Goal: Find specific page/section: Find specific page/section

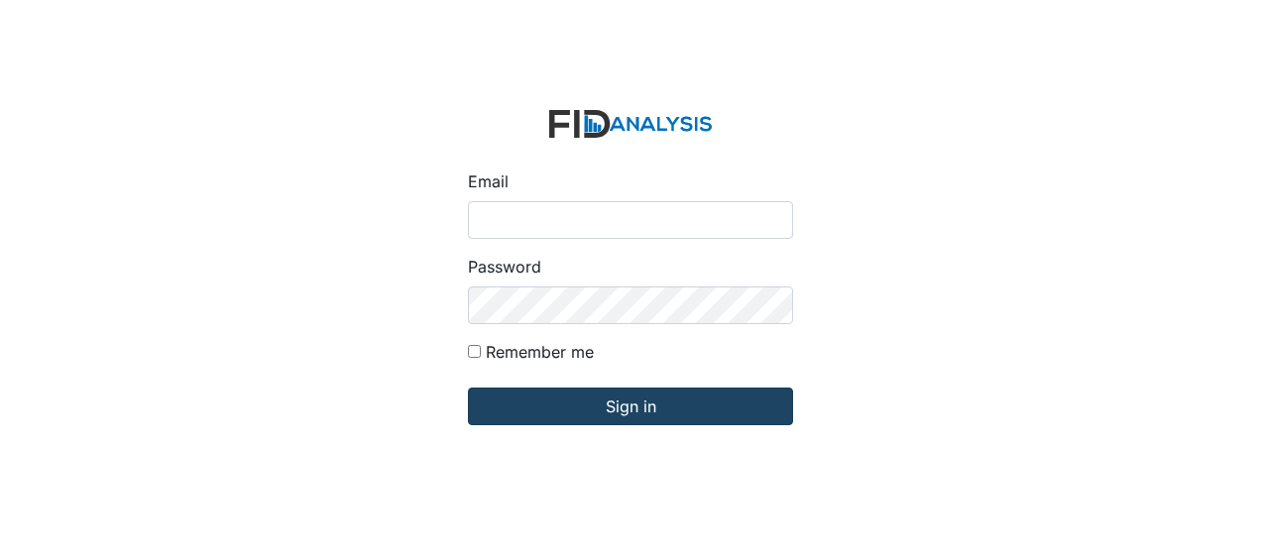
type input "Jbryant@lifeincorporated.com"
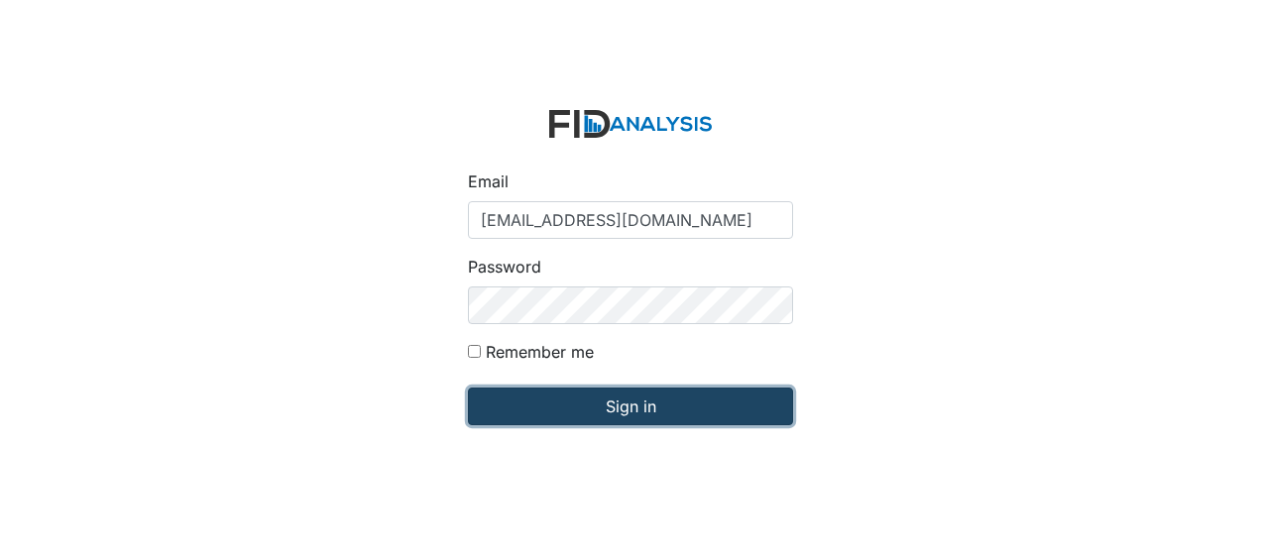
click at [525, 410] on input "Sign in" at bounding box center [630, 407] width 325 height 38
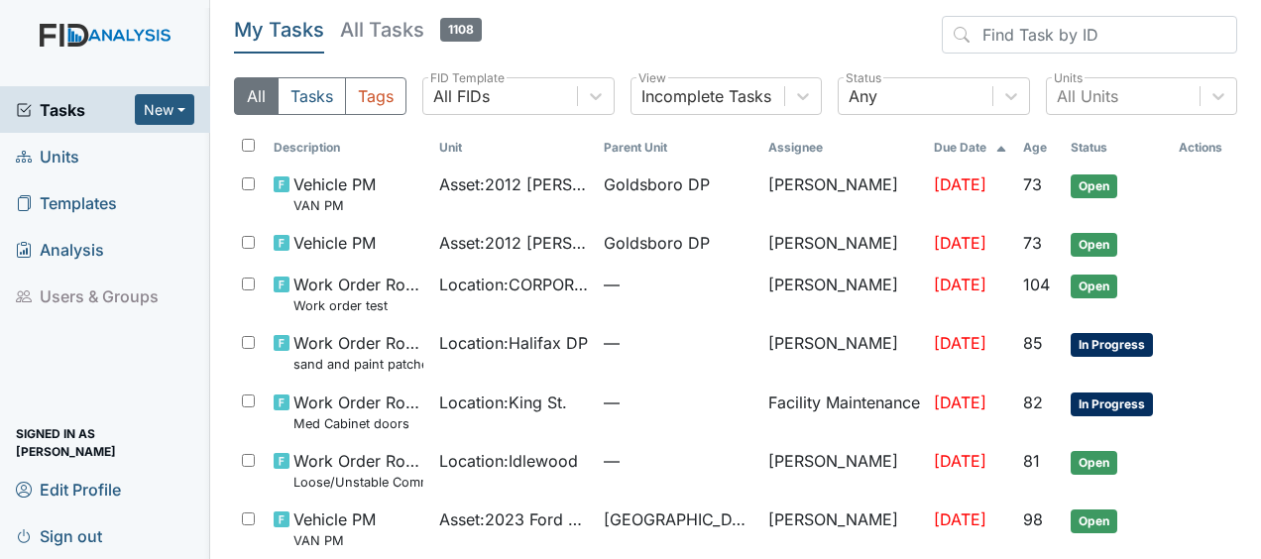
click at [73, 160] on span "Units" at bounding box center [47, 156] width 63 height 31
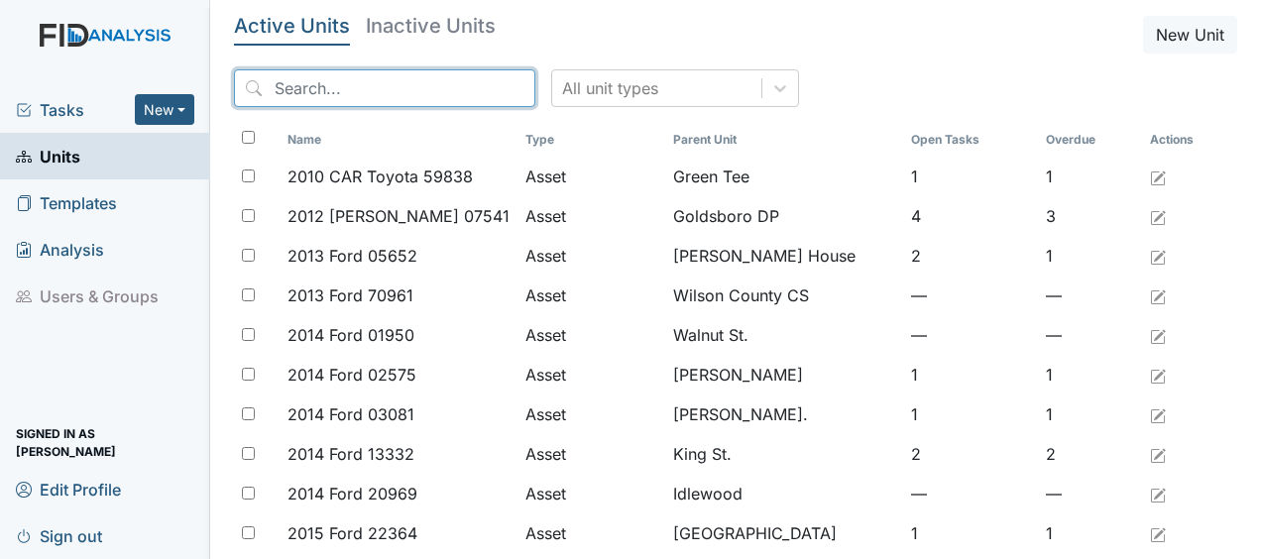
click at [293, 93] on input "search" at bounding box center [384, 88] width 301 height 38
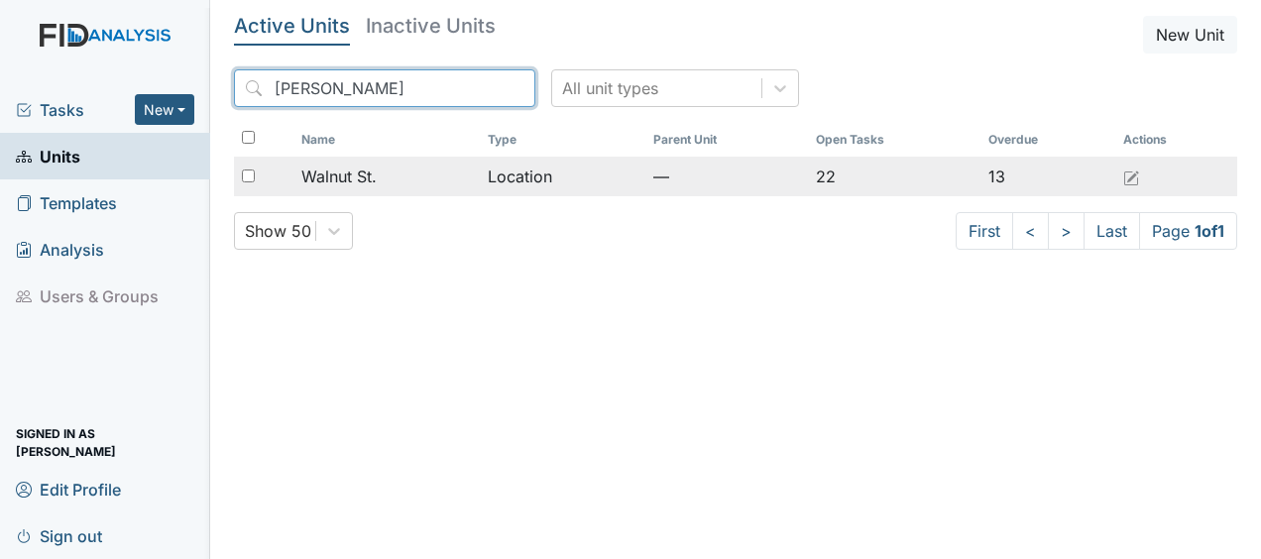
type input "waln"
click at [329, 174] on span "Walnut St." at bounding box center [338, 177] width 75 height 24
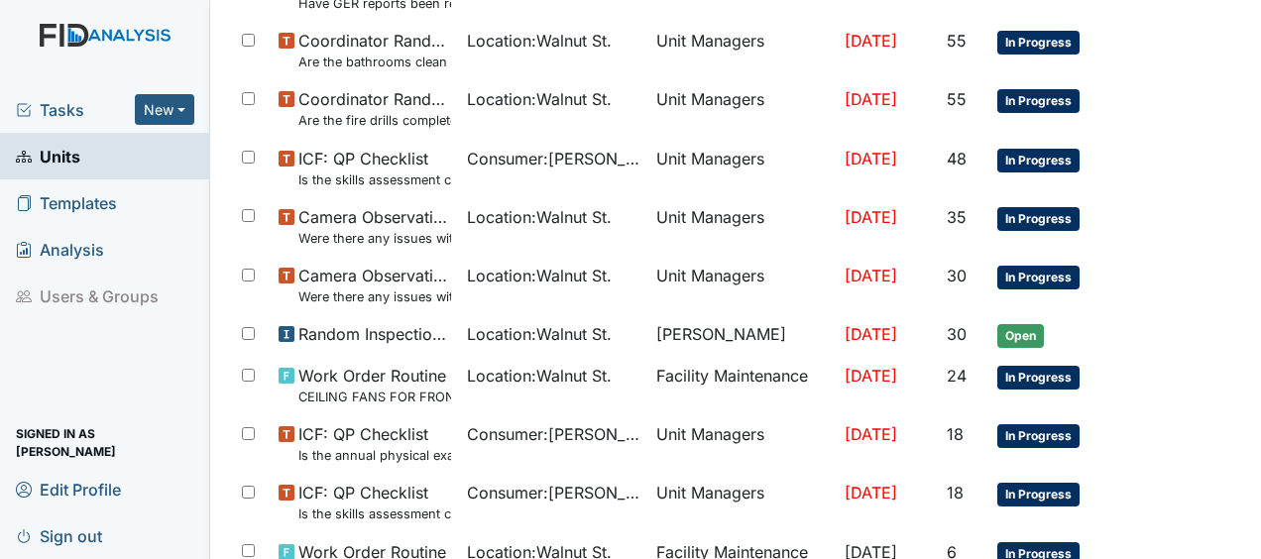
scroll to position [1255, 0]
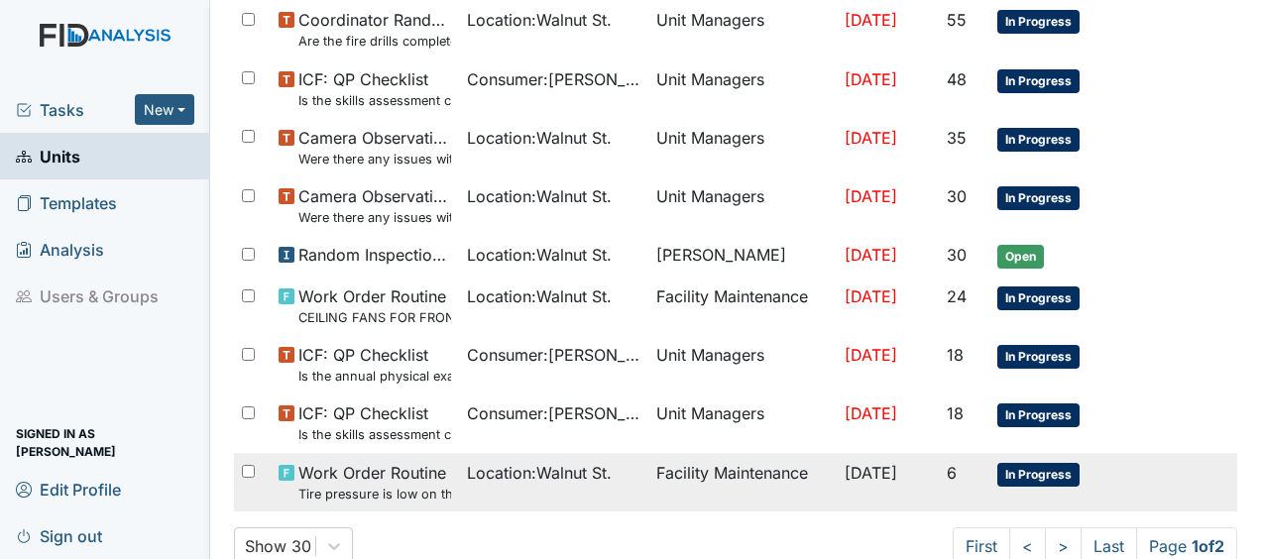
click at [887, 468] on span "Aug 20, 2025" at bounding box center [871, 473] width 53 height 20
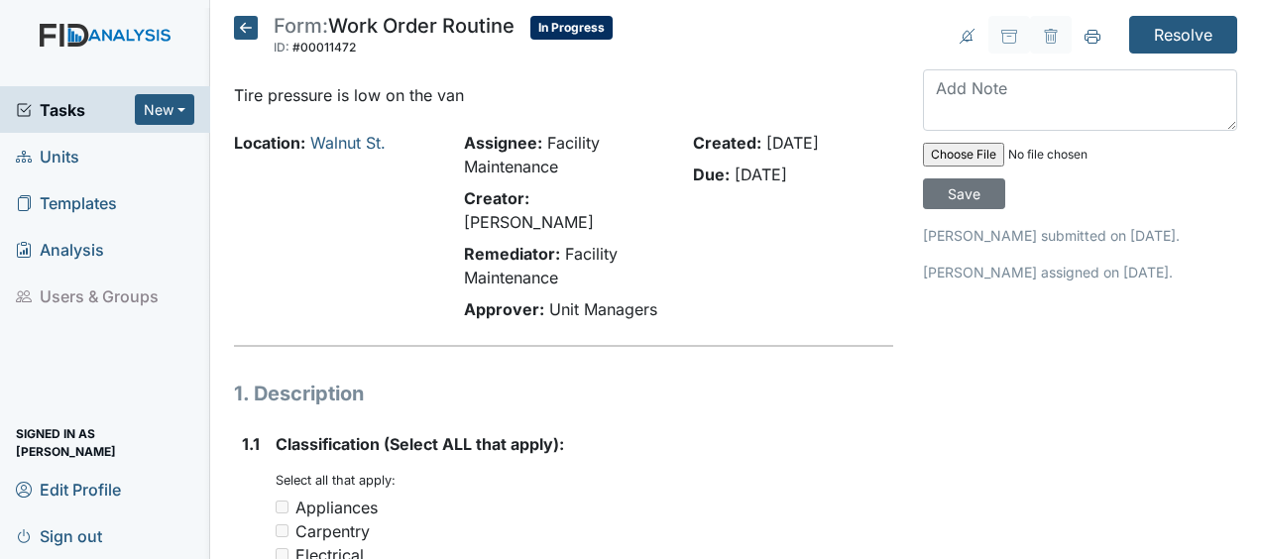
click at [252, 27] on icon at bounding box center [246, 28] width 24 height 24
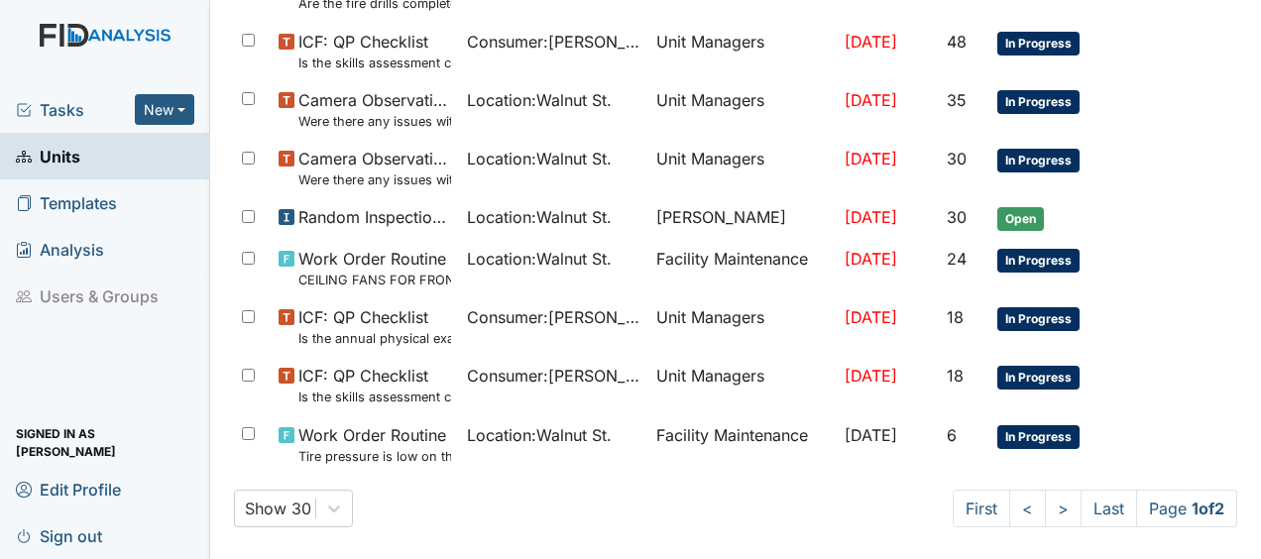
scroll to position [1297, 0]
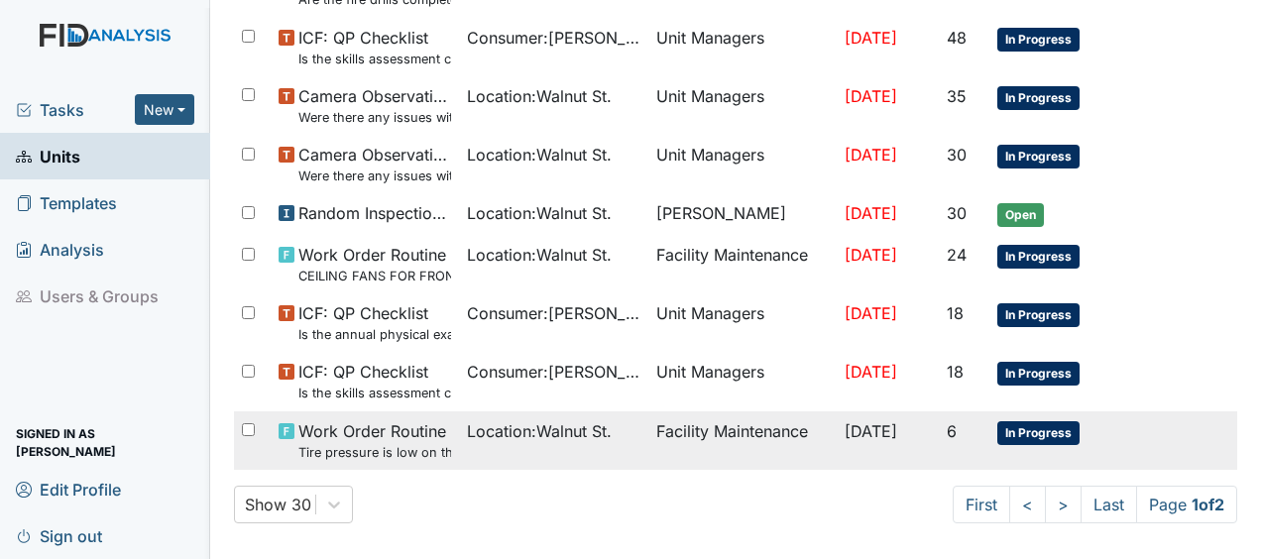
click at [710, 412] on td "Facility Maintenance" at bounding box center [742, 440] width 188 height 58
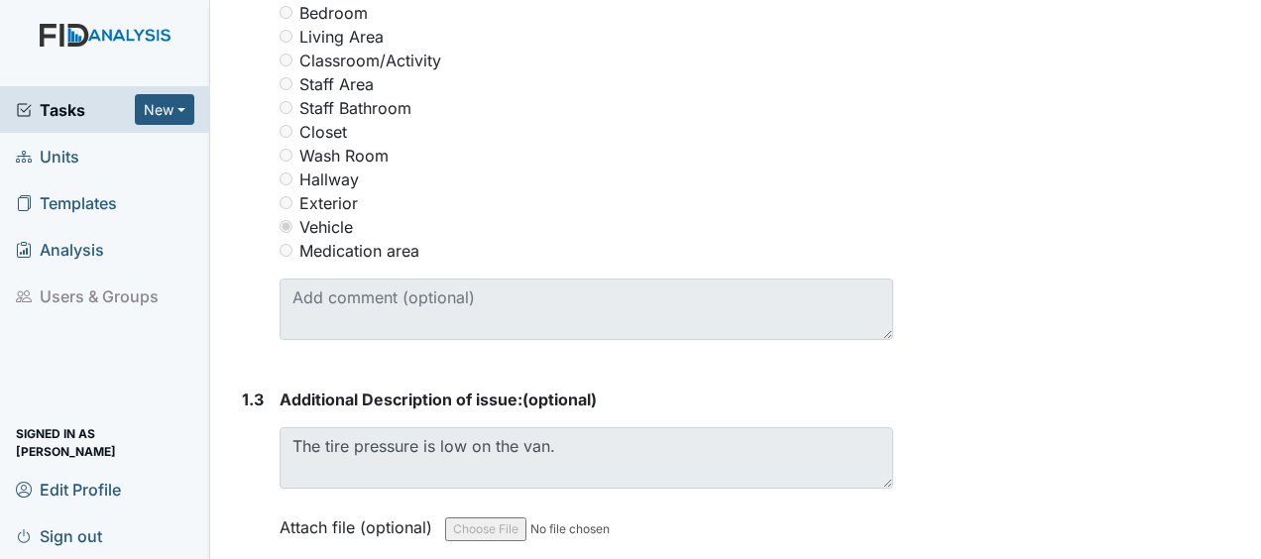
scroll to position [1079, 0]
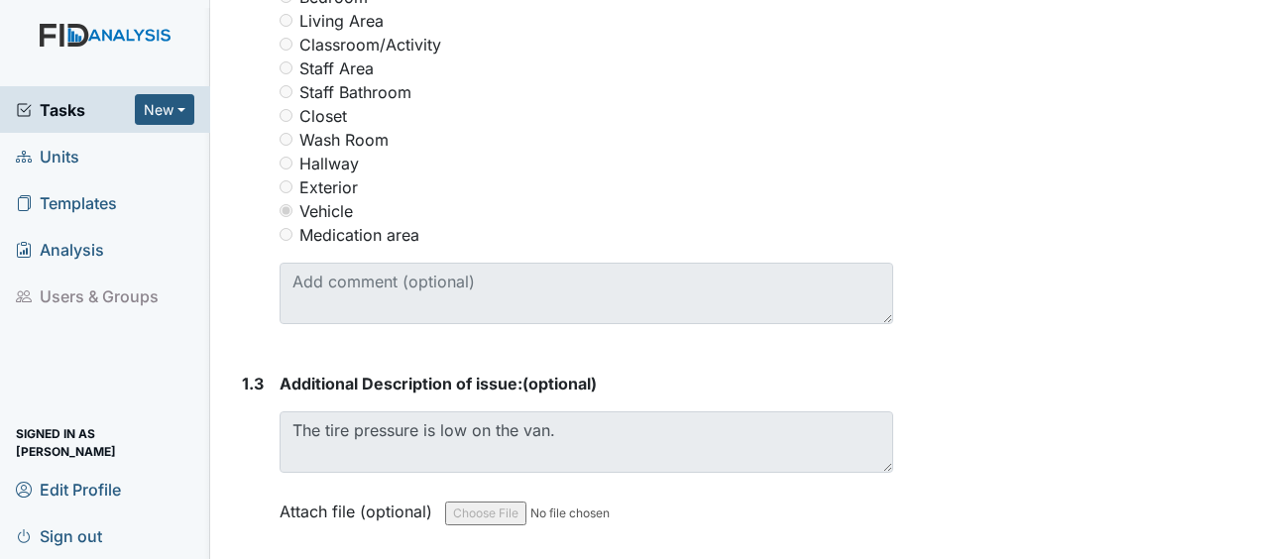
click at [1045, 323] on div "Resolve Archive Task × Are you sure you want to archive this task? It will appe…" at bounding box center [1080, 12] width 344 height 2152
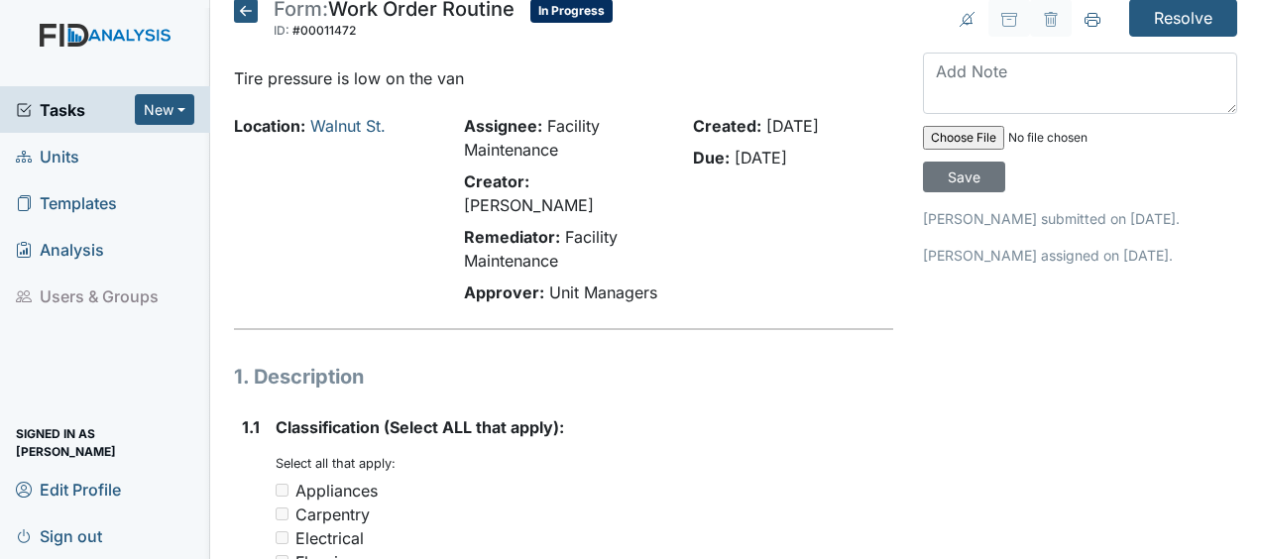
scroll to position [0, 0]
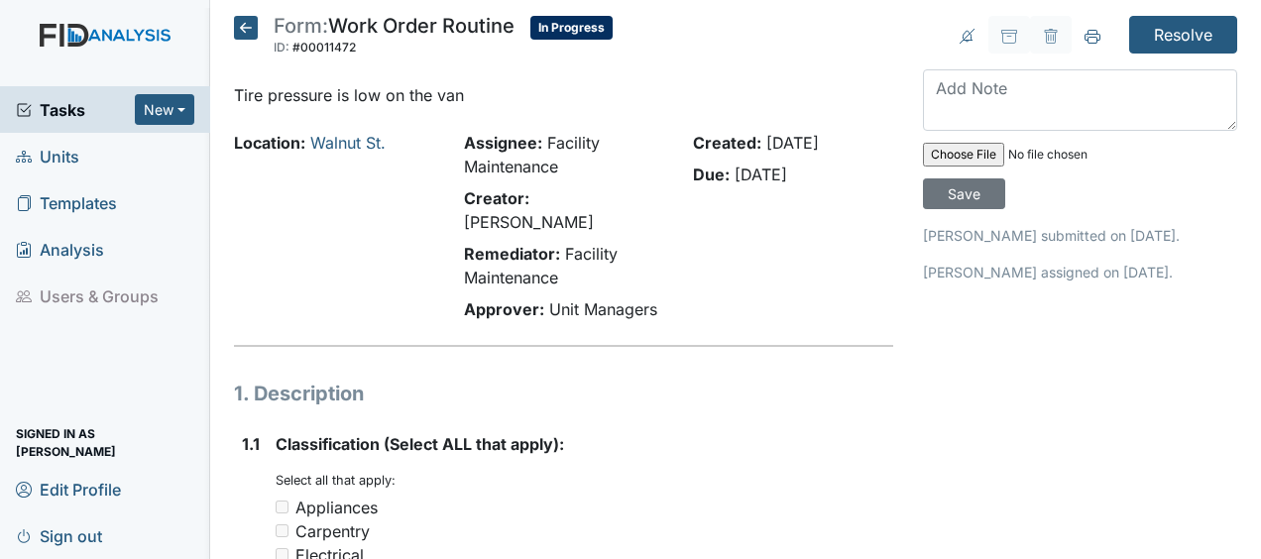
click at [248, 24] on icon at bounding box center [246, 28] width 24 height 24
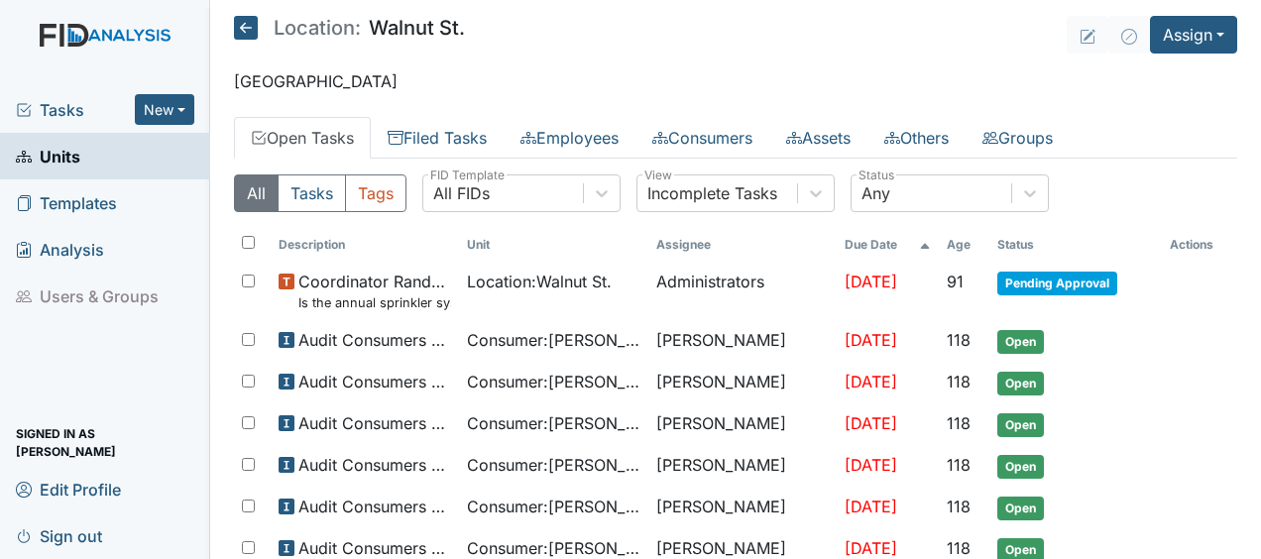
click at [250, 29] on icon at bounding box center [246, 28] width 24 height 24
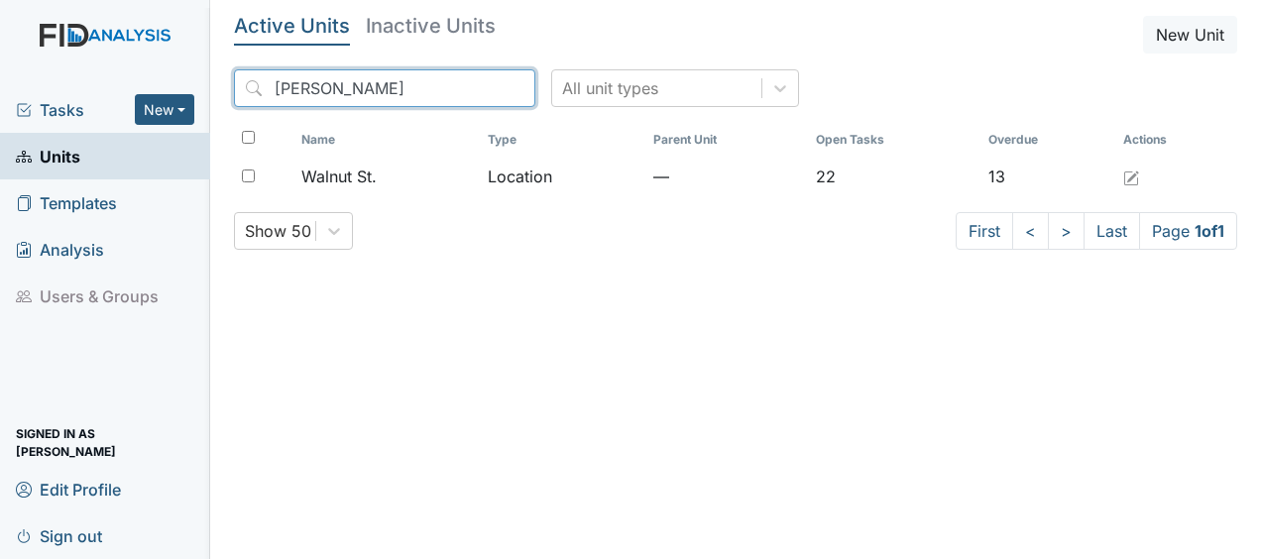
click at [474, 84] on input "[PERSON_NAME]" at bounding box center [384, 88] width 301 height 38
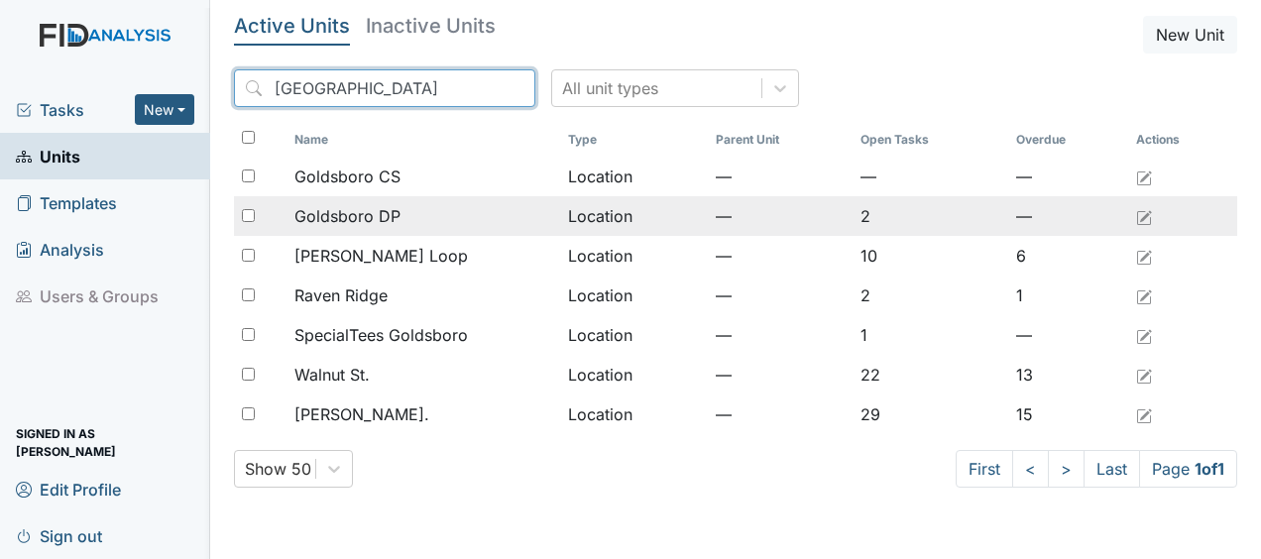
type input "goldsboro"
click at [587, 219] on td "Location" at bounding box center [634, 216] width 148 height 40
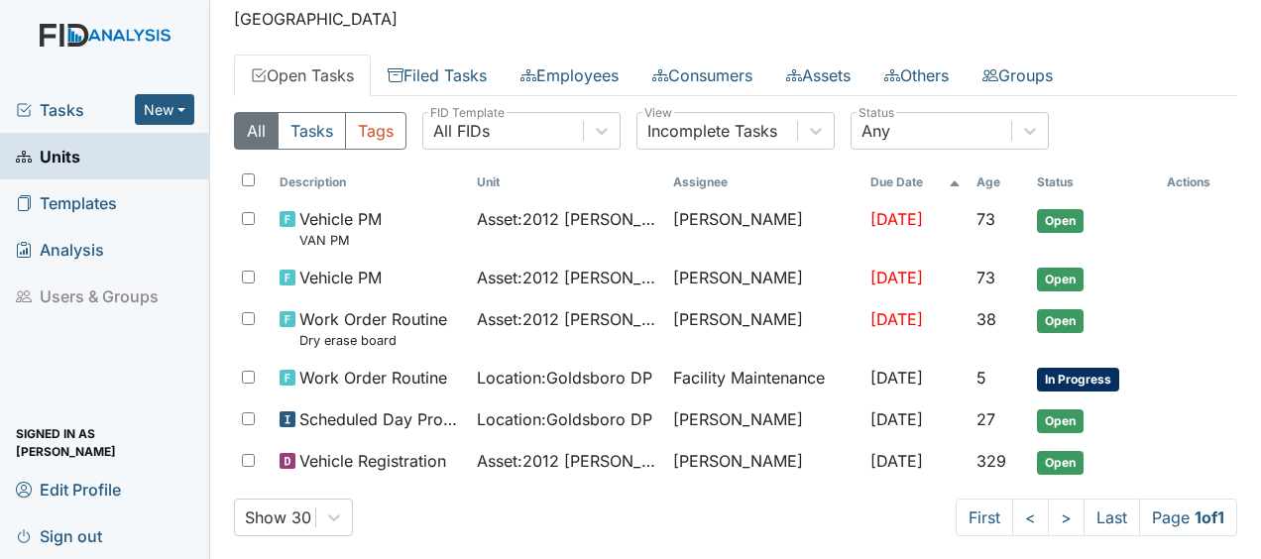
scroll to position [63, 0]
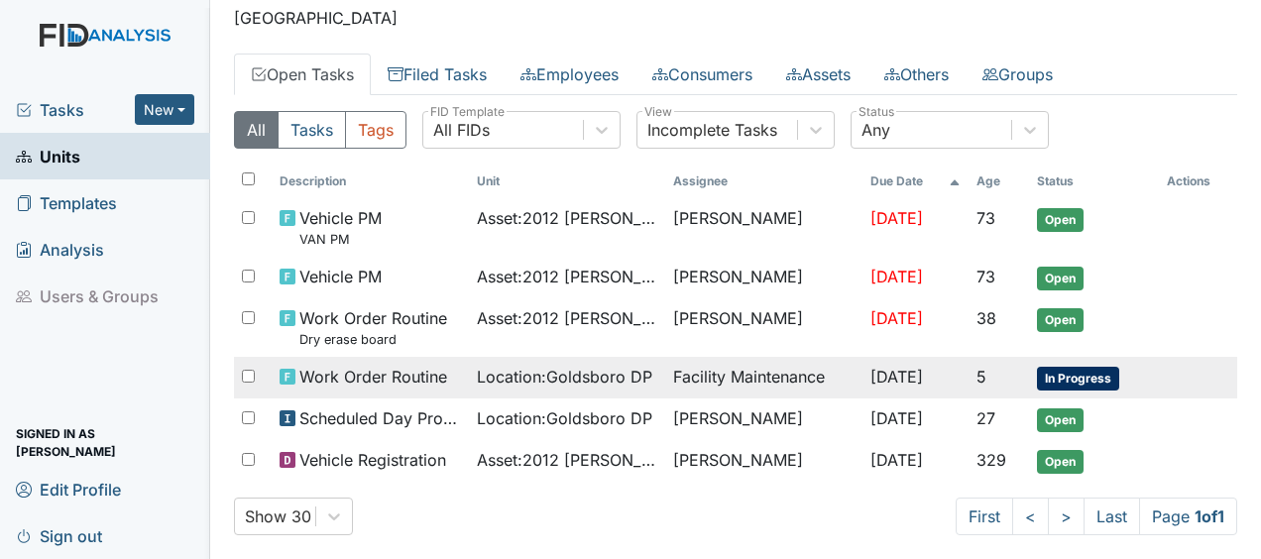
click at [485, 379] on span "Location : Goldsboro DP" at bounding box center [564, 377] width 175 height 24
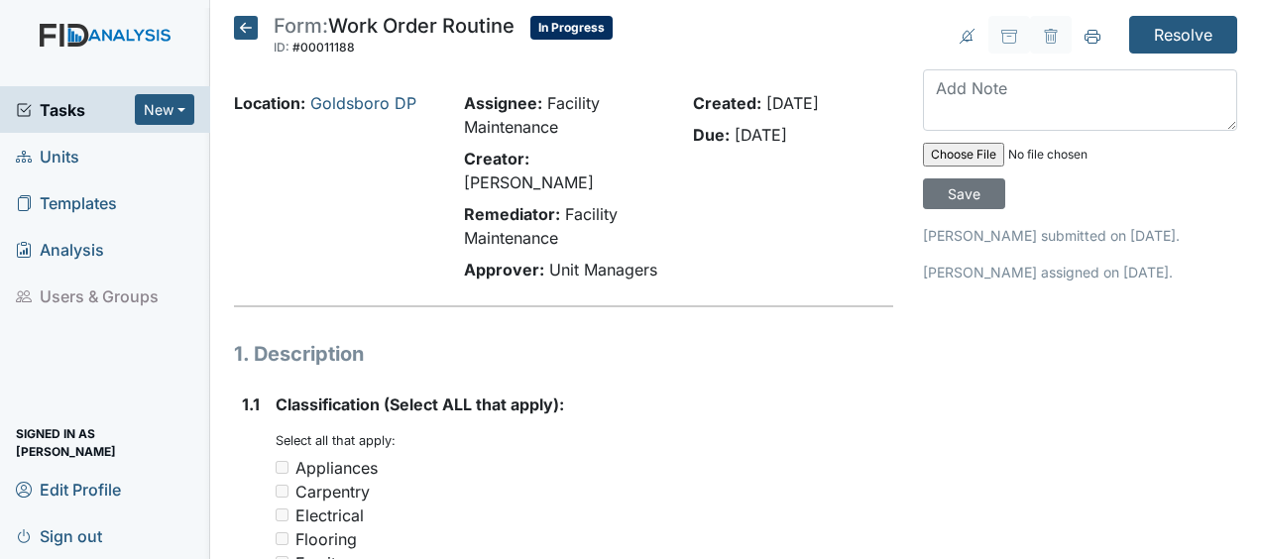
click at [246, 30] on icon at bounding box center [246, 28] width 24 height 24
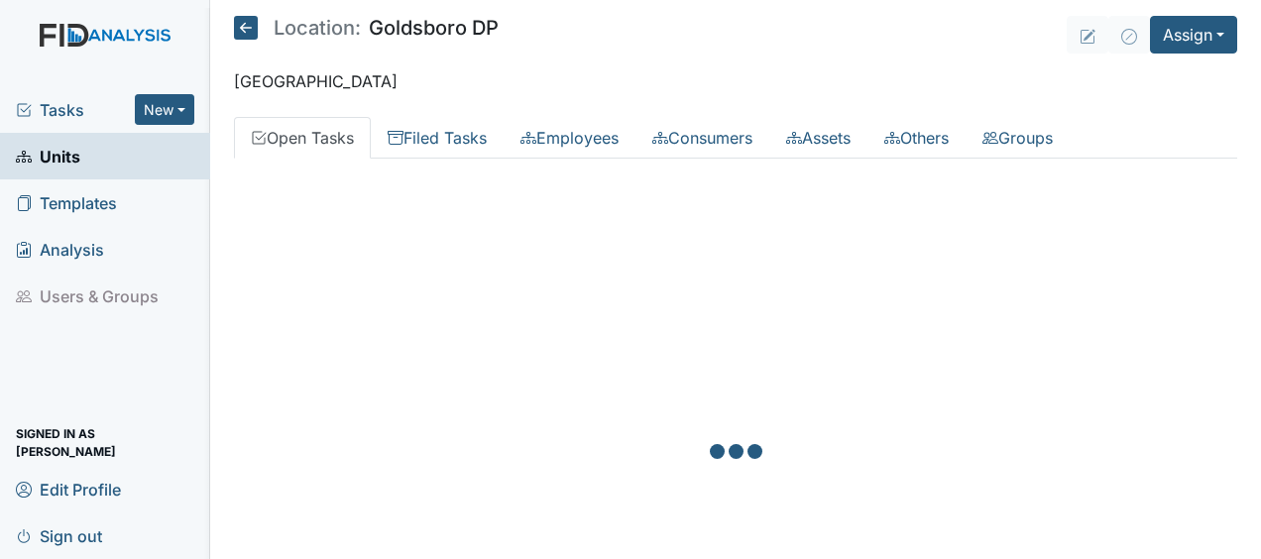
click at [246, 30] on icon at bounding box center [246, 28] width 24 height 24
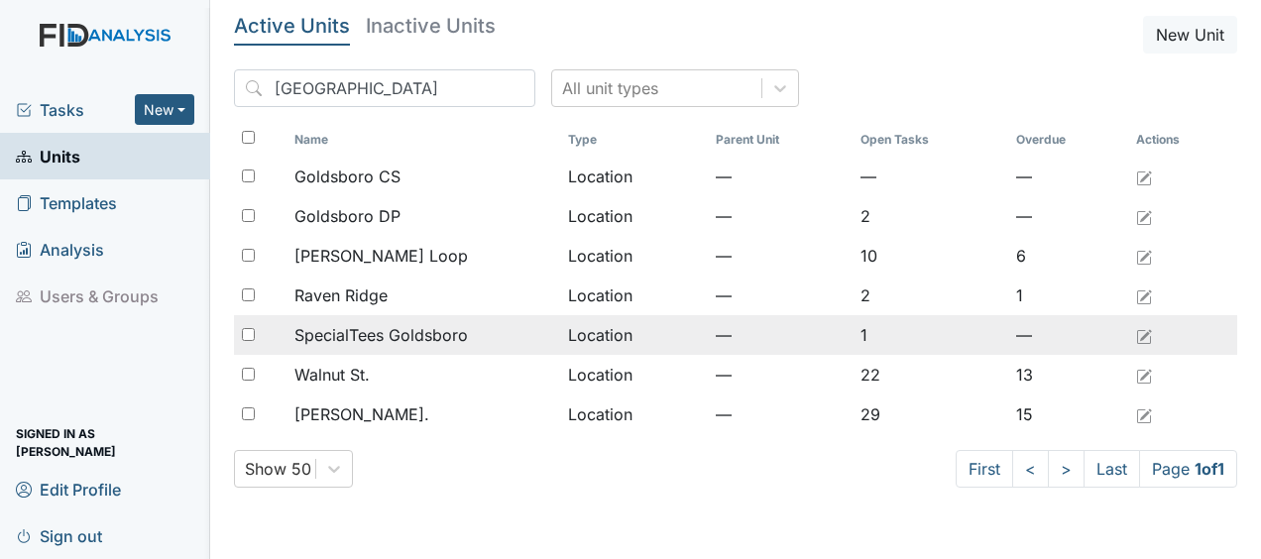
click at [328, 337] on span "SpecialTees Goldsboro" at bounding box center [380, 335] width 173 height 24
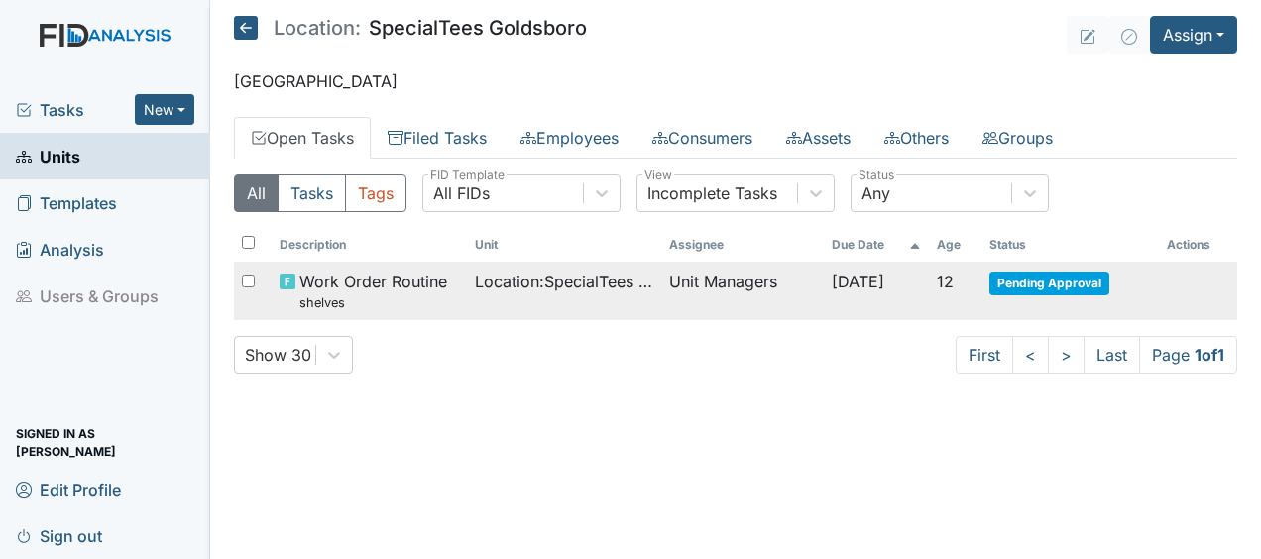
click at [1027, 278] on span "Pending Approval" at bounding box center [1049, 284] width 120 height 24
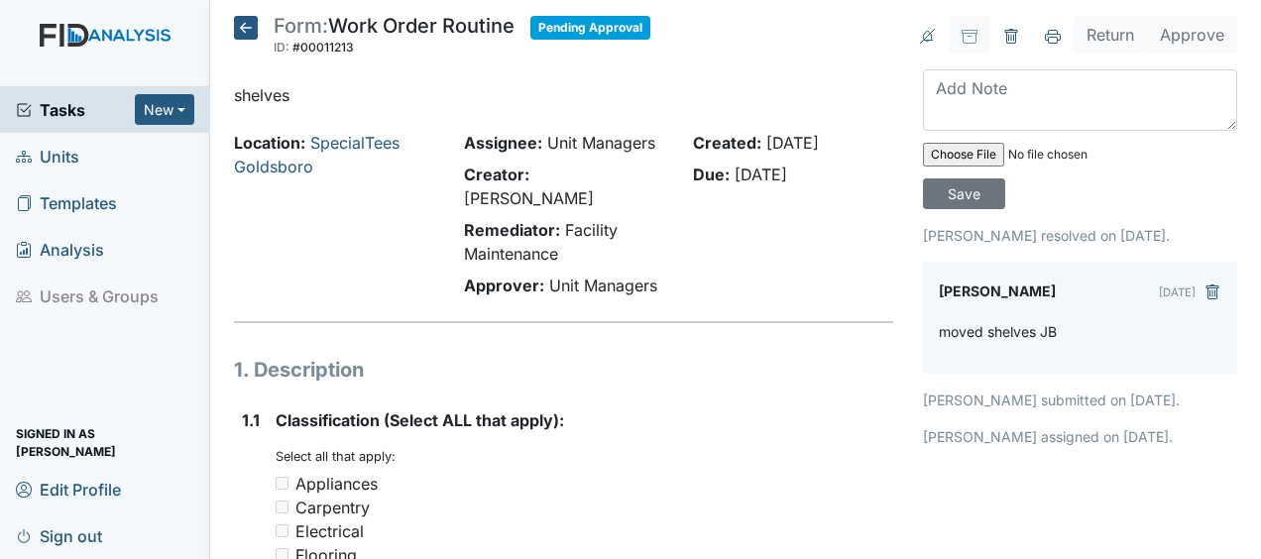
click at [266, 87] on p "shelves" at bounding box center [563, 95] width 659 height 24
click at [246, 26] on icon at bounding box center [246, 28] width 24 height 24
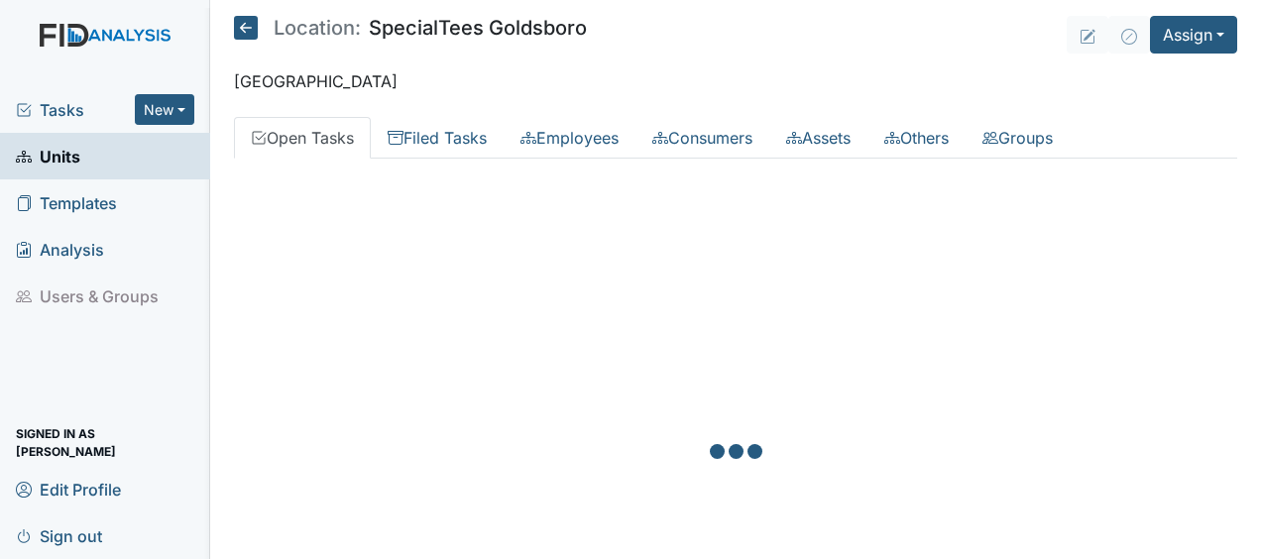
click at [246, 26] on icon at bounding box center [246, 28] width 24 height 24
